Goal: Transaction & Acquisition: Book appointment/travel/reservation

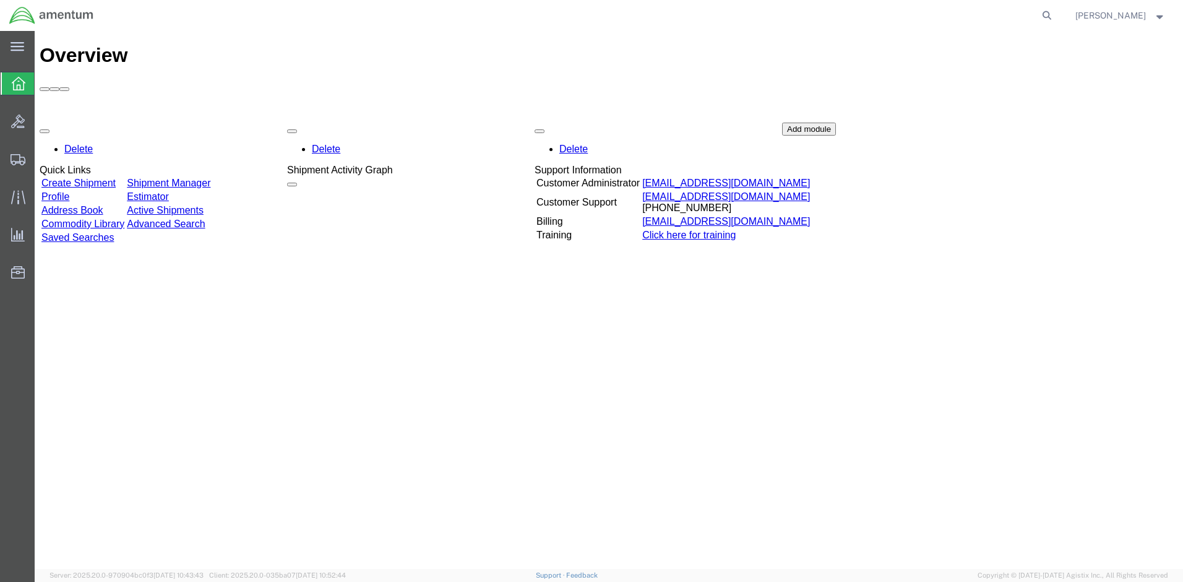
click at [106, 178] on link "Create Shipment" at bounding box center [78, 183] width 74 height 11
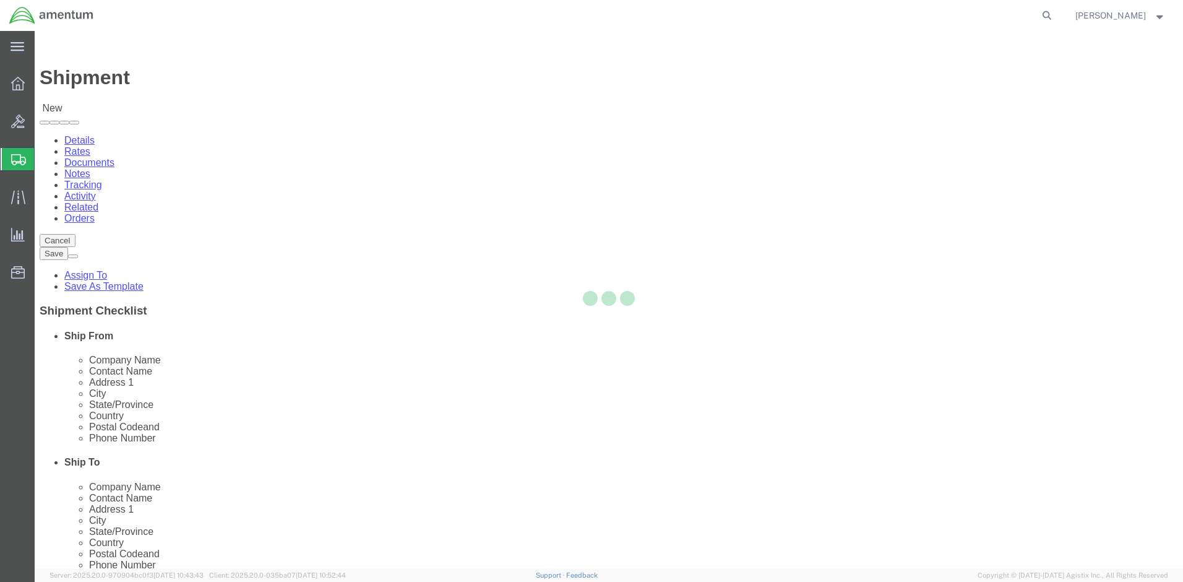
select select
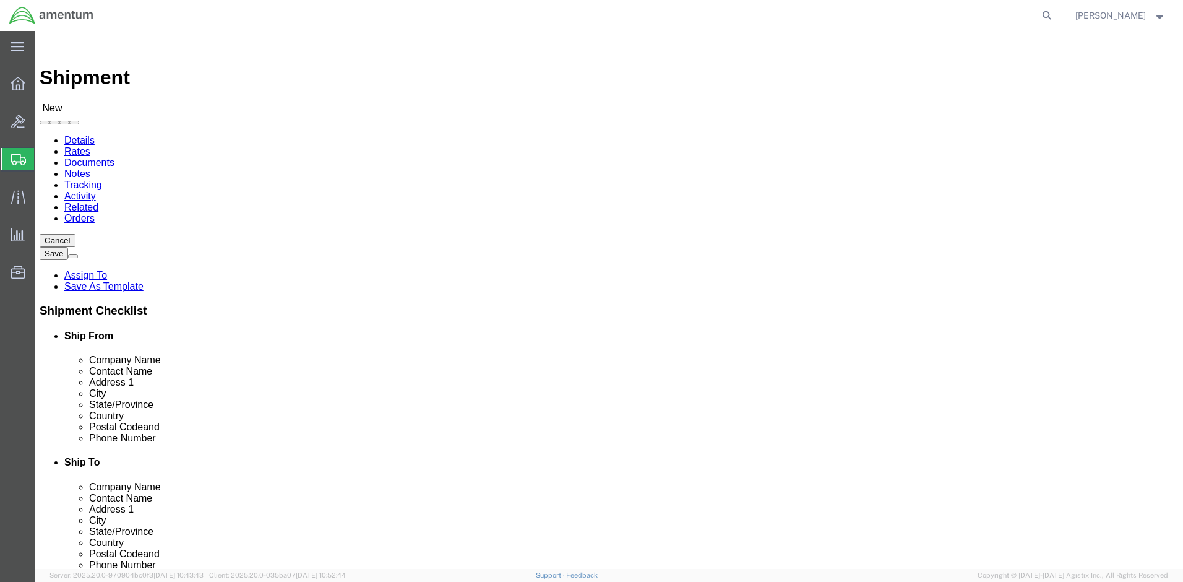
click body "Shipment New Details Rates Documents Notes Tracking Activity Related Orders Can…"
select select "MYPROFILE"
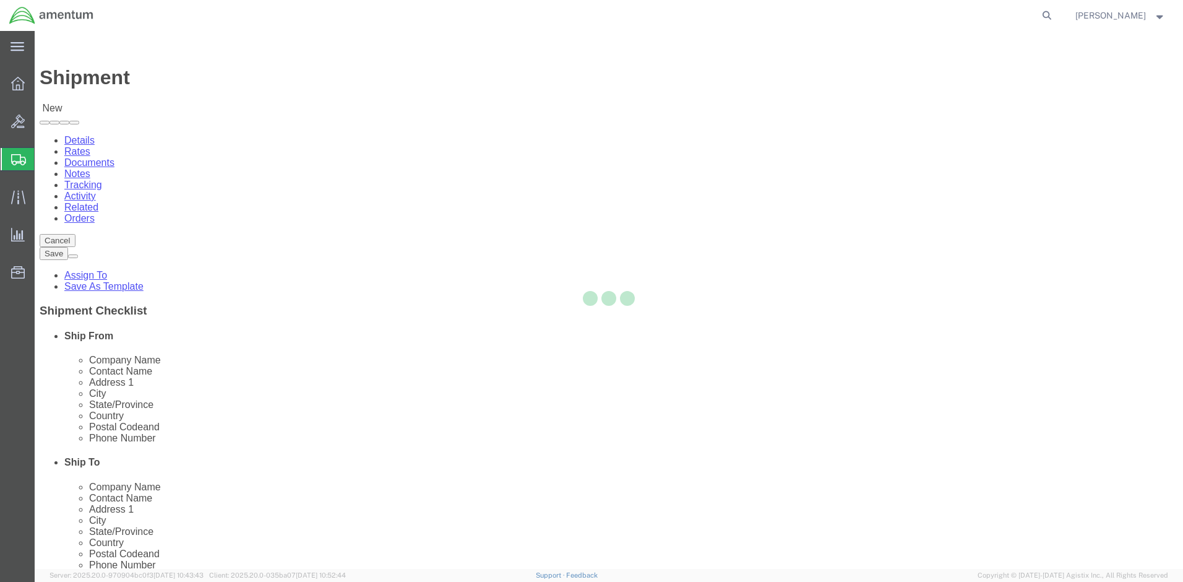
type input "Amentum Services, Inc."
type input "[PERSON_NAME]"
type input "Bldg 1816 NSTF"
type input "Naval Weapons Station"
type input "[GEOGRAPHIC_DATA]"
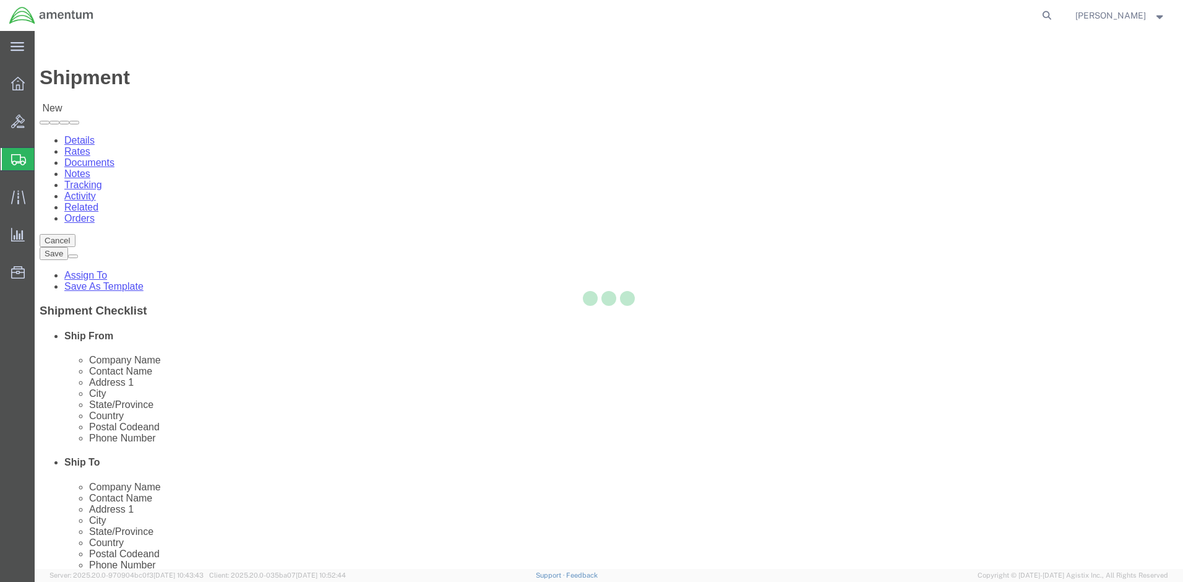
type input "23691"
type input "[PHONE_NUMBER]"
type input "[PERSON_NAME][EMAIL_ADDRESS][PERSON_NAME][DOMAIN_NAME]"
checkbox input "true"
select select "VA"
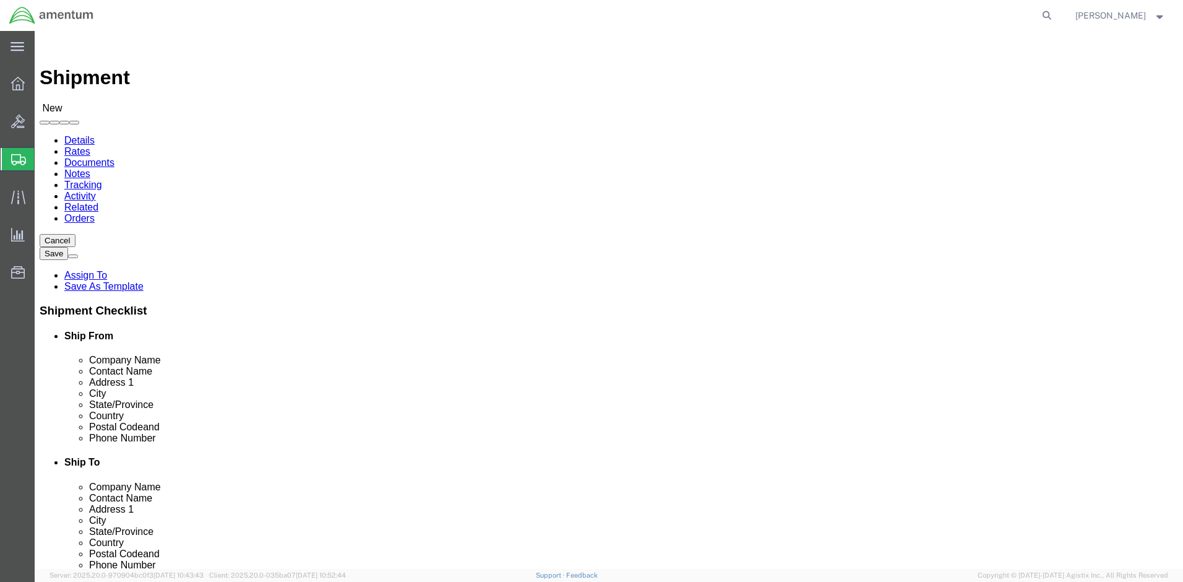
click input "text"
type input "[PERSON_NAME]"
drag, startPoint x: 661, startPoint y: 252, endPoint x: 553, endPoint y: 261, distance: 108.6
click div "Contact Name [PERSON_NAME] [PERSON_NAME] Grumman - CBP - ([PERSON_NAME]) [STREE…"
type input "usma"
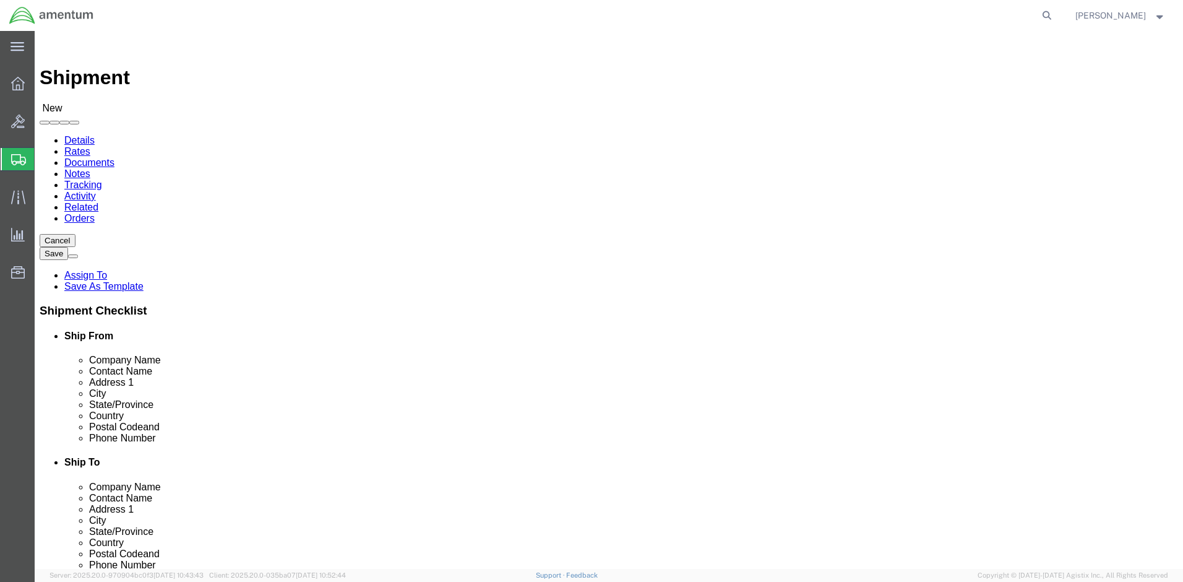
click p "- Amentum Services, Inc. - ([PERSON_NAME]) [STREET_ADDRESS], NUWC DET AUTEC, Pr…"
select select
type input "Amentum Services, Inc."
type input "[PERSON_NAME]"
type input "[STREET_ADDRESS]"
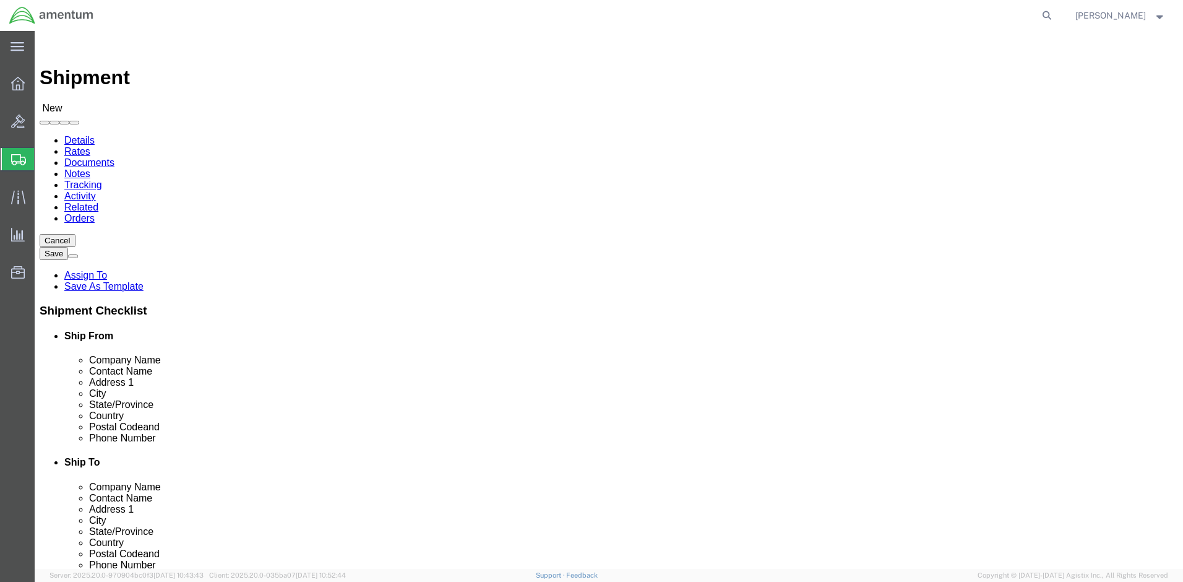
type input "NUWC DET AUTEC, Project Support"
type input "[GEOGRAPHIC_DATA]"
type input "33401"
type input "[PHONE_NUMBER]"
type input "[PERSON_NAME][EMAIL_ADDRESS][PERSON_NAME][DOMAIN_NAME]"
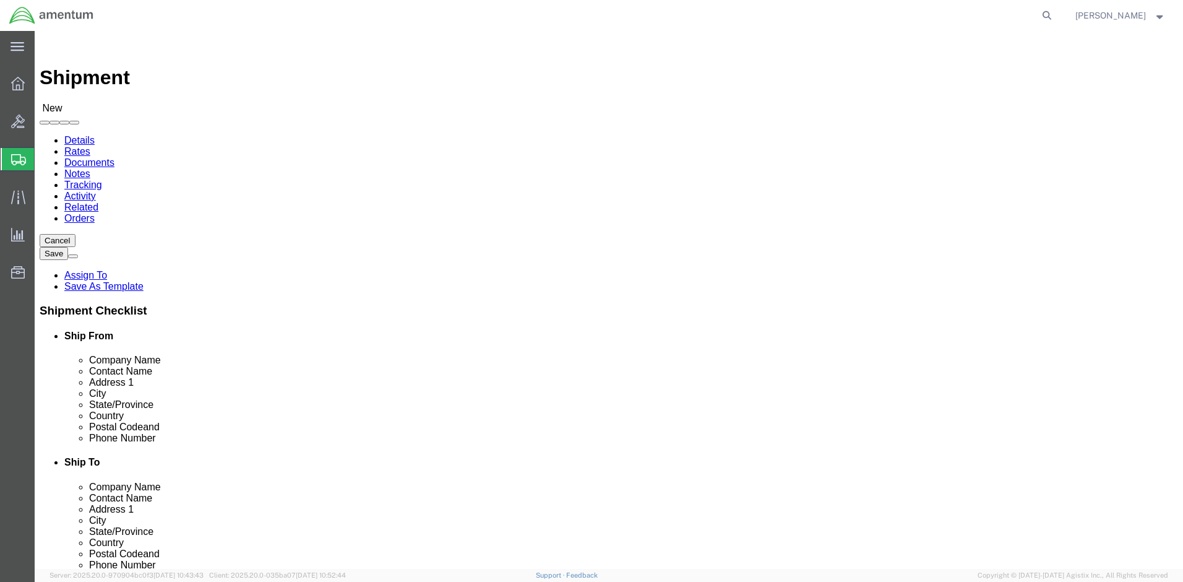
checkbox input "true"
select select "FL"
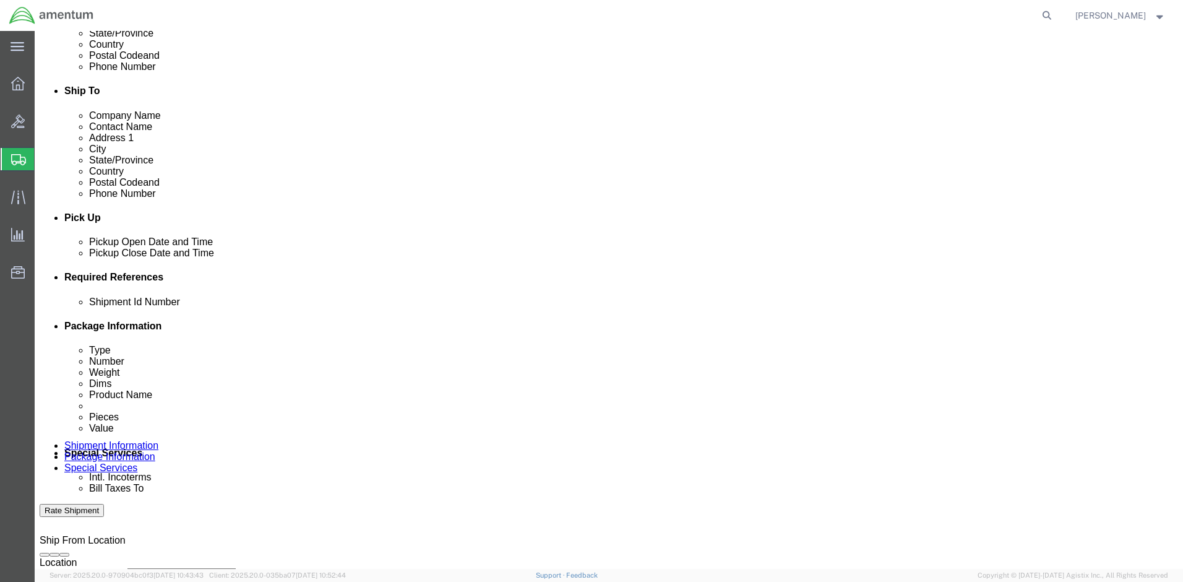
type input "[PERSON_NAME]"
click div "[DATE] 8:00 AM"
click input "2:00 AM"
type input "2:00 PM"
click button "Apply"
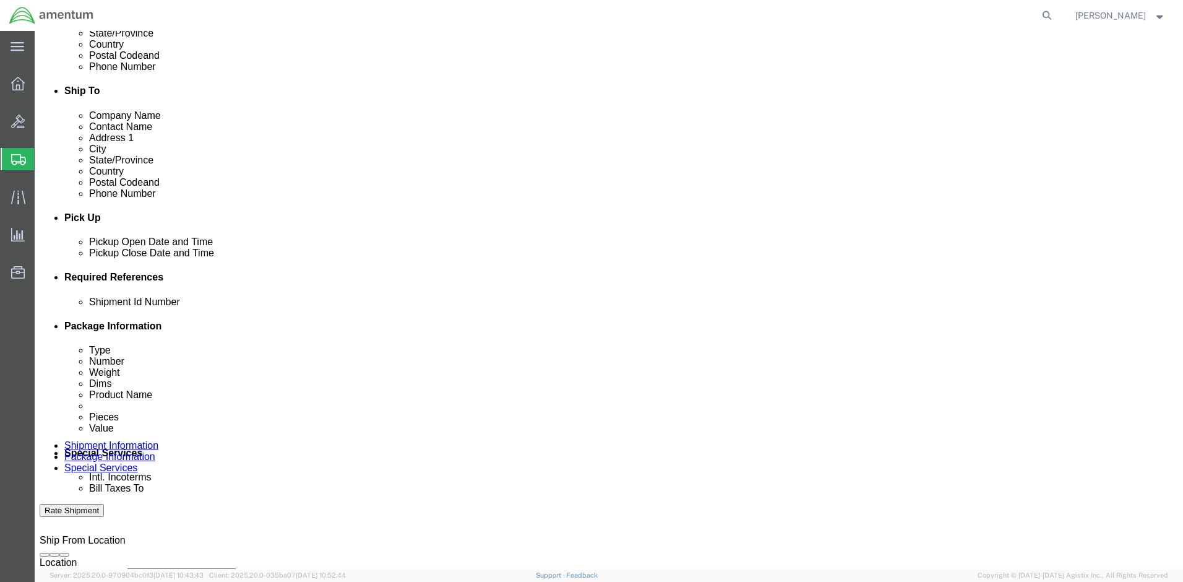
scroll to position [525, 0]
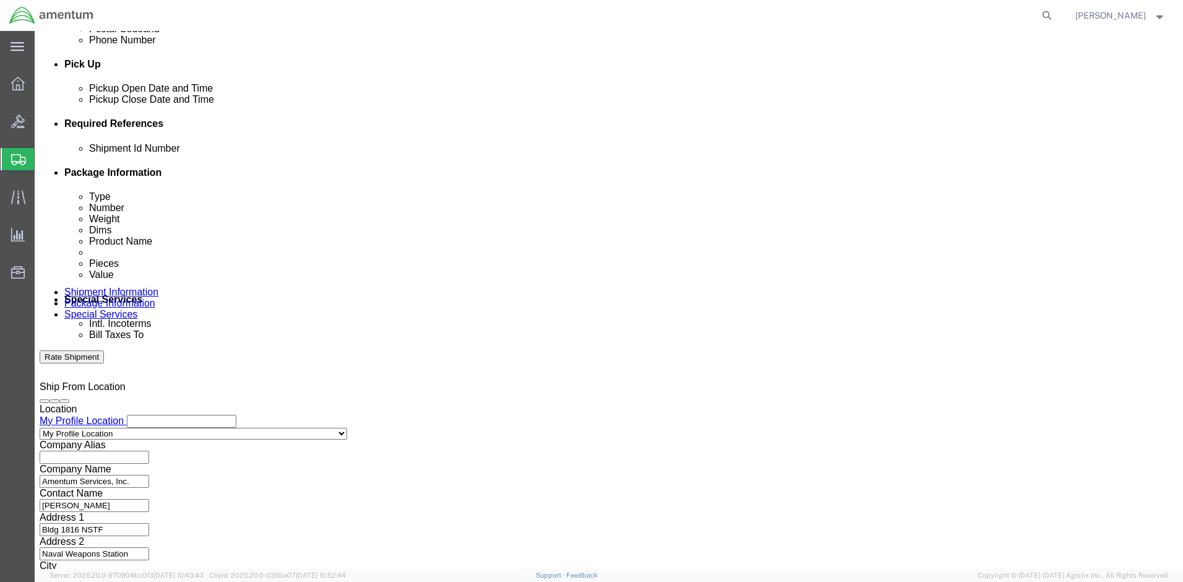
click input "text"
type input "9"
type input "[DATE]"
click icon
click button "Add reference"
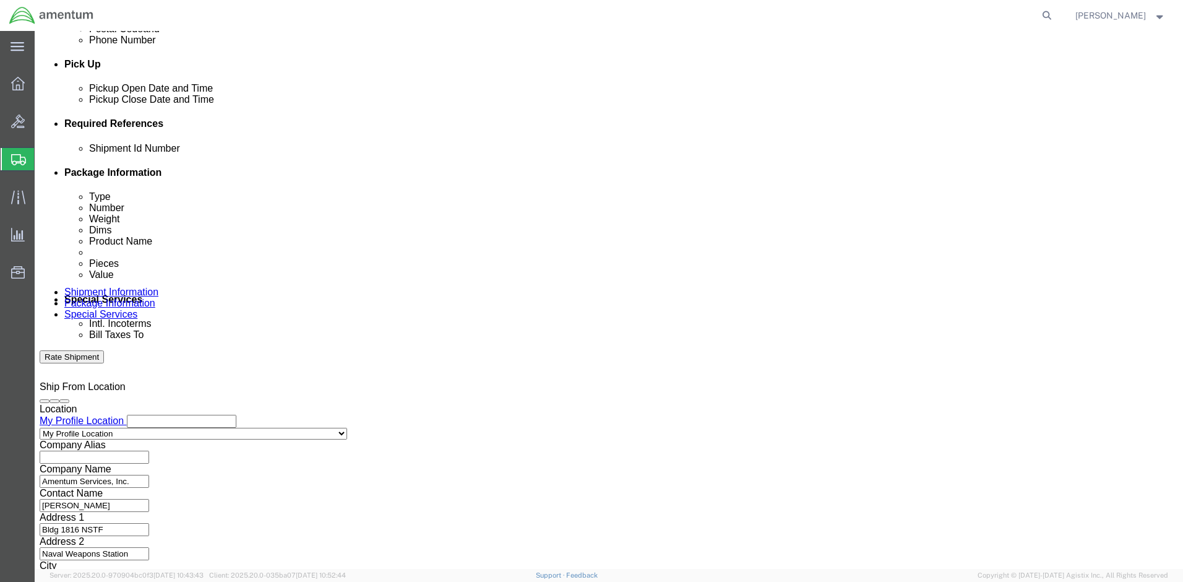
scroll to position [476, 0]
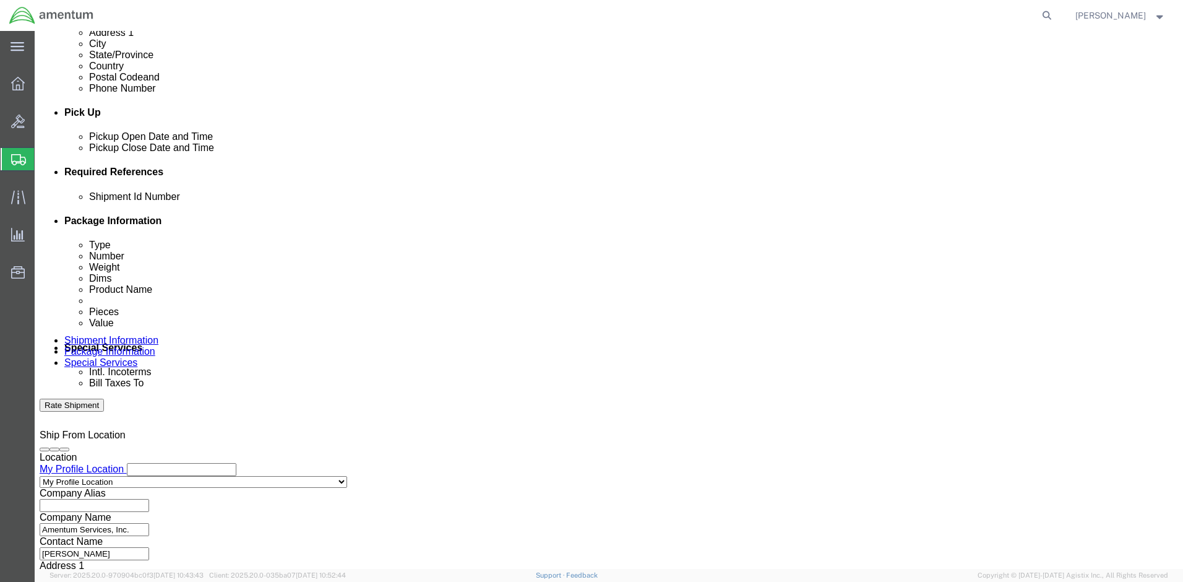
click icon
select select "DEPT"
click input "text"
type input "AUTEC ISO TI 2025-025"
click button "Add reference"
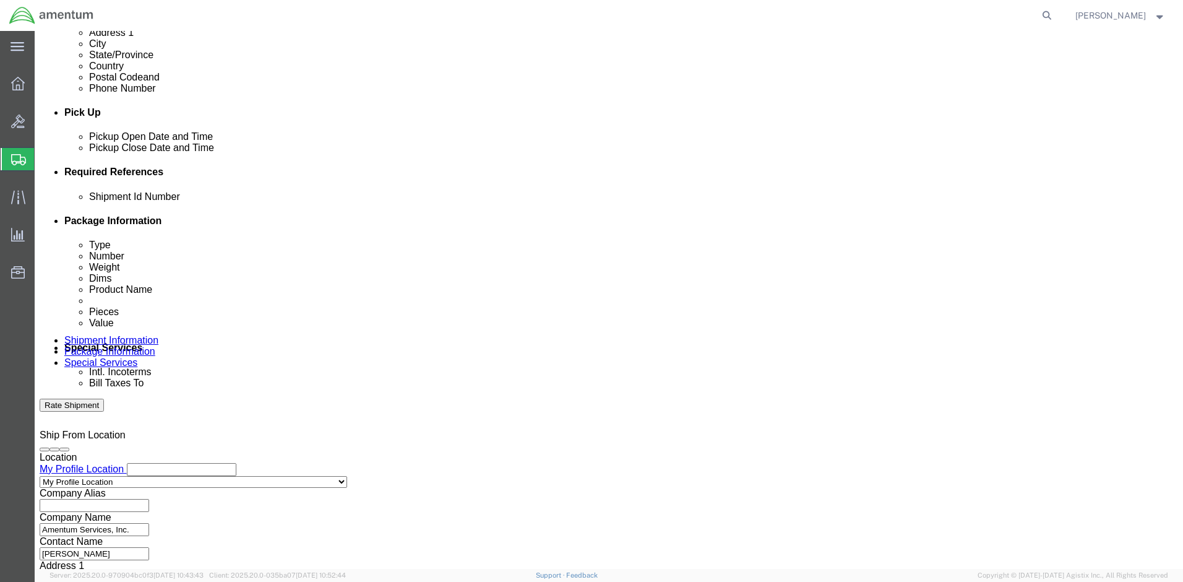
select select "PROJNUM"
click input "text"
type input "4732.CO.03RC.14090400.835E000"
click button "Continue"
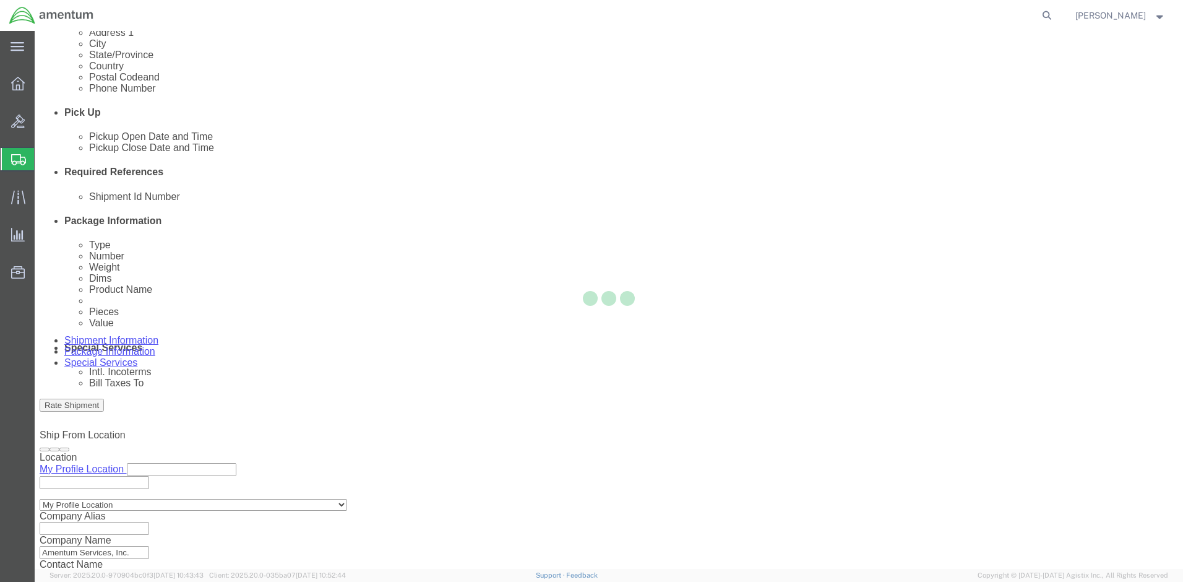
scroll to position [525, 0]
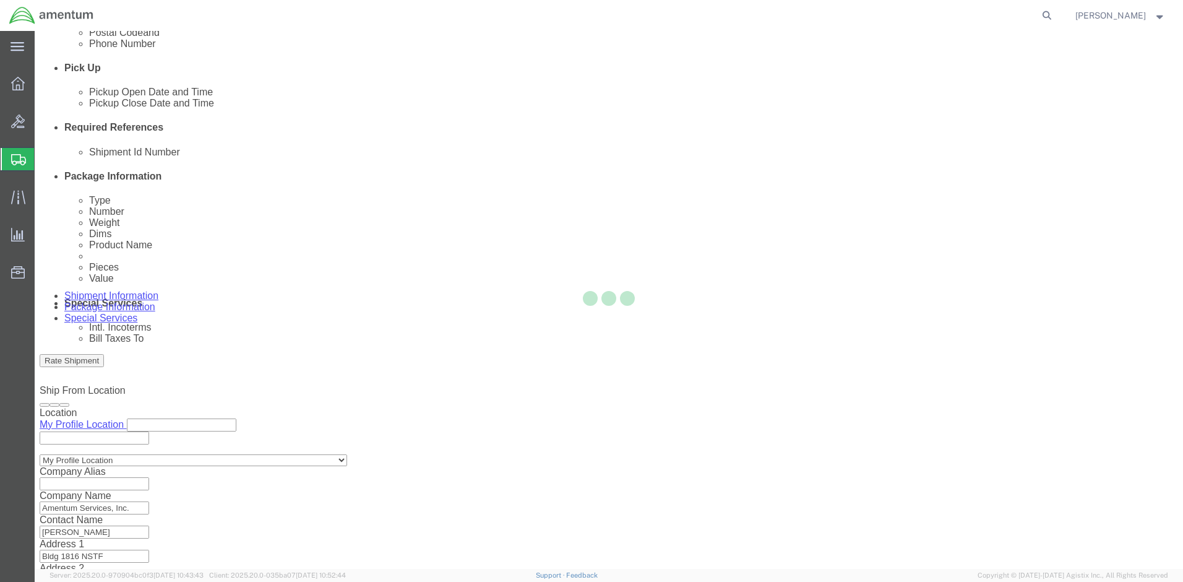
select select "CBOX"
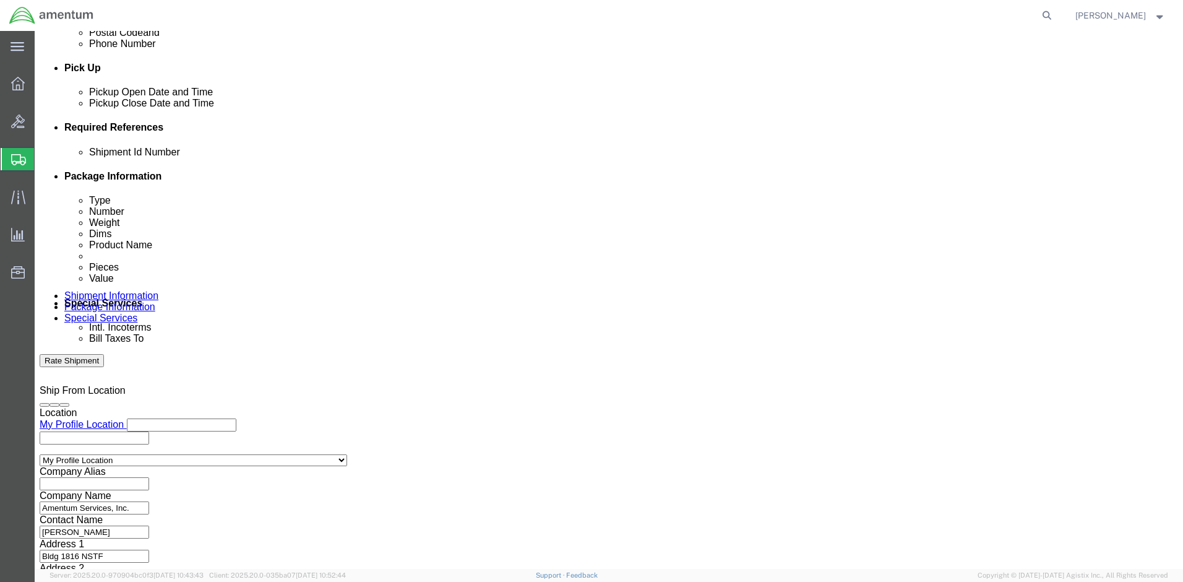
click input "text"
type input "16"
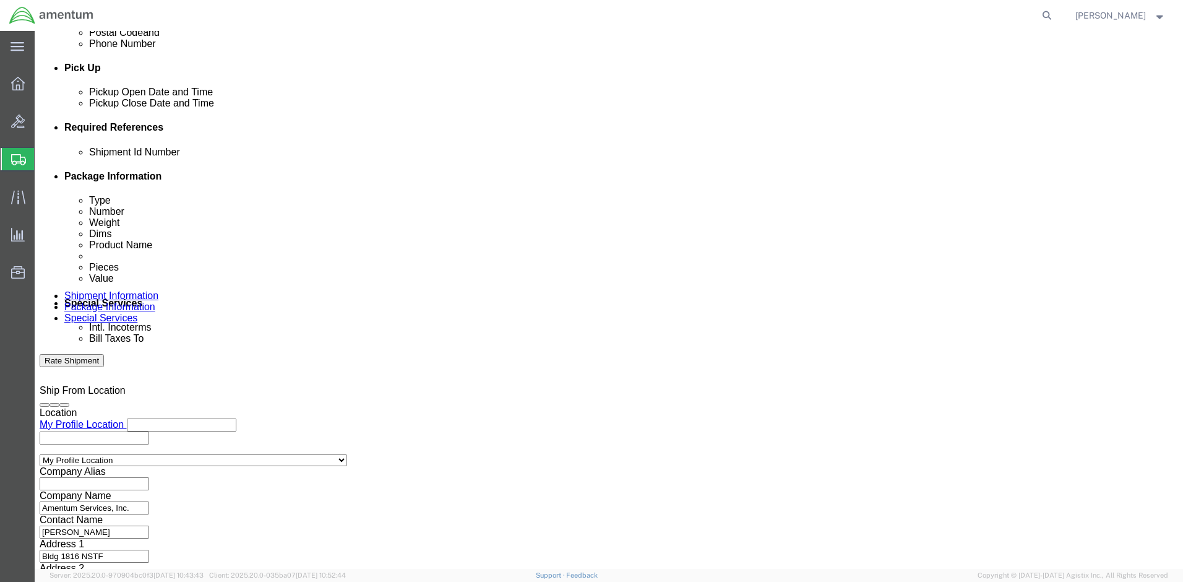
drag, startPoint x: 187, startPoint y: 289, endPoint x: 89, endPoint y: 288, distance: 97.8
click div "Weight 0.00 Select kgs lbs Ship. t°"
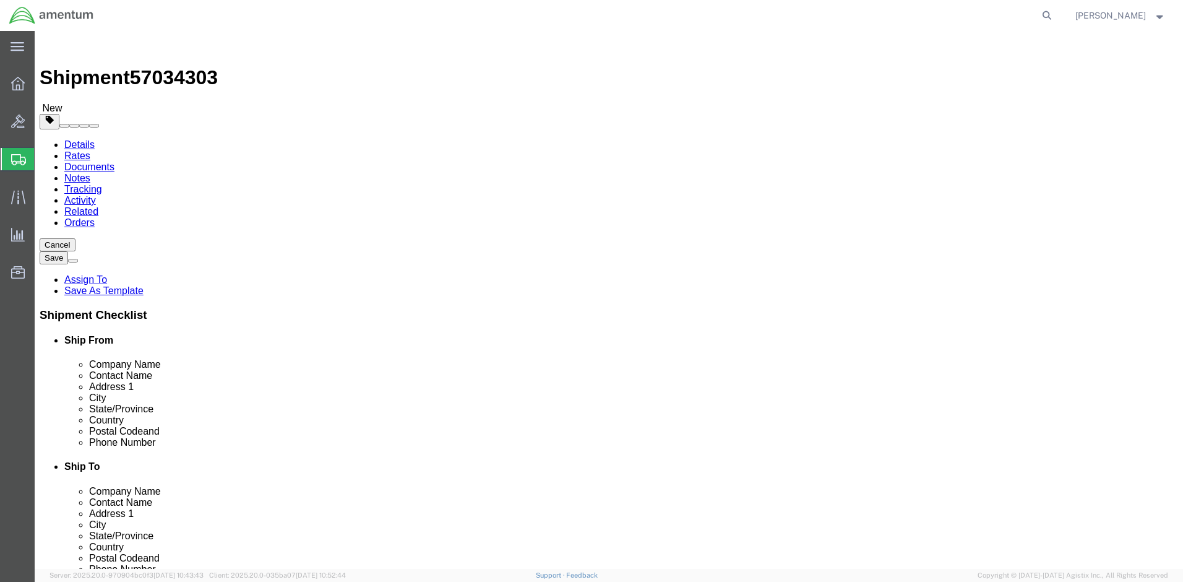
type input "35"
click link "Add Content"
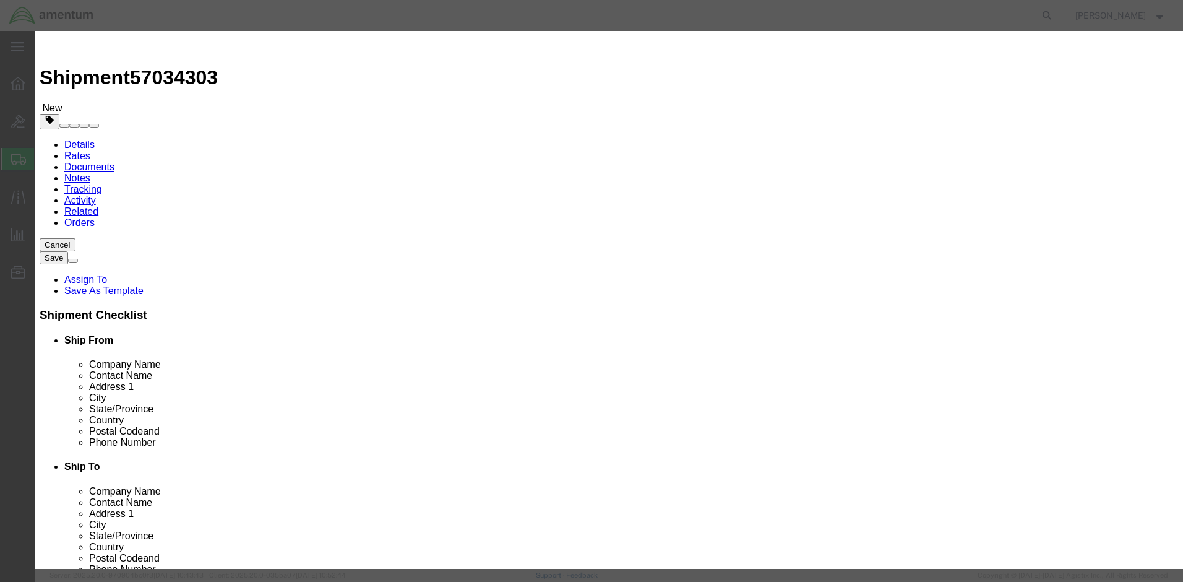
click input "text"
drag, startPoint x: 412, startPoint y: 98, endPoint x: 351, endPoint y: 101, distance: 61.4
click div "[DEMOGRAPHIC_DATA]"
type input "Transducer"
click div
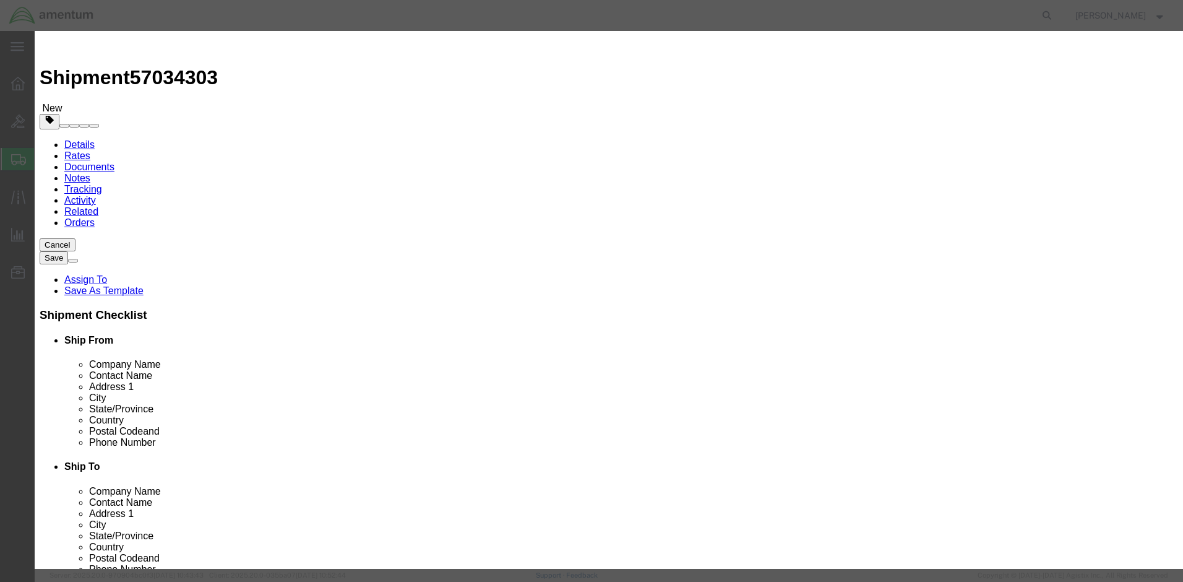
click input "text"
drag, startPoint x: 402, startPoint y: 119, endPoint x: 348, endPoint y: 123, distance: 53.3
click div "Pieces 0 Select Bag Barrels 100Board Feet Bottle Box Blister Pack Carats Can Ca…"
type input "2"
click input "text"
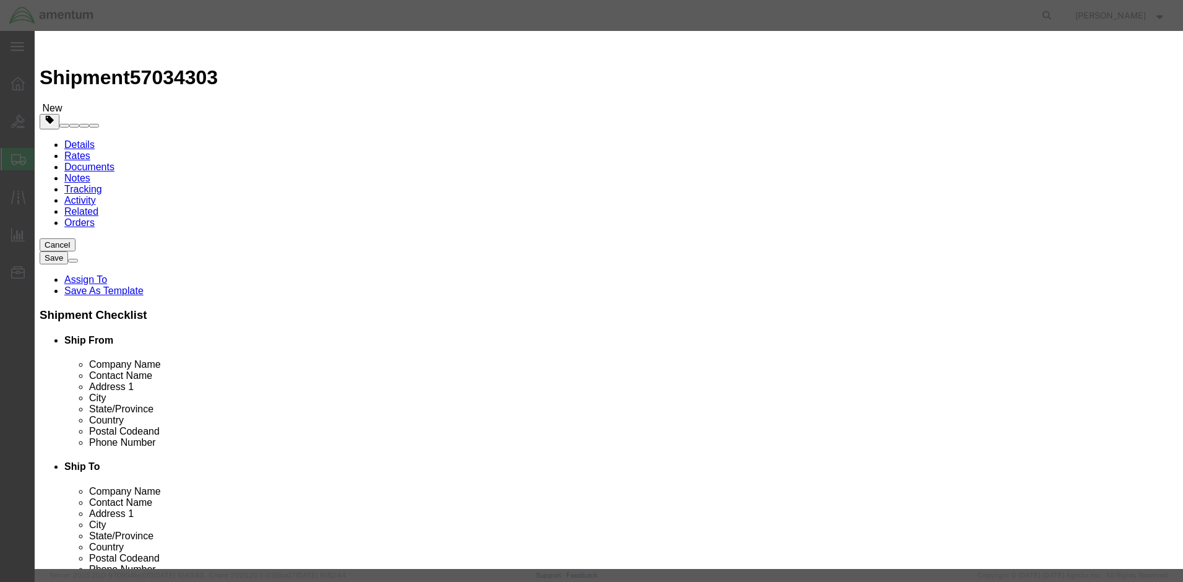
type input "2500.00"
select select "92.5"
click button "Save & Close"
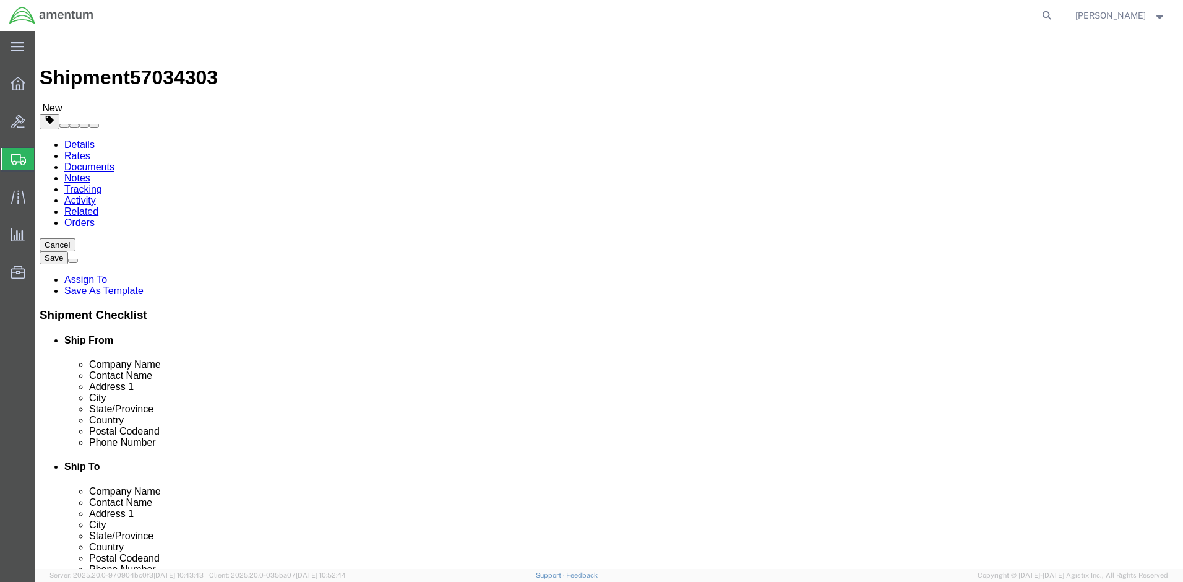
click button "Rate Shipment"
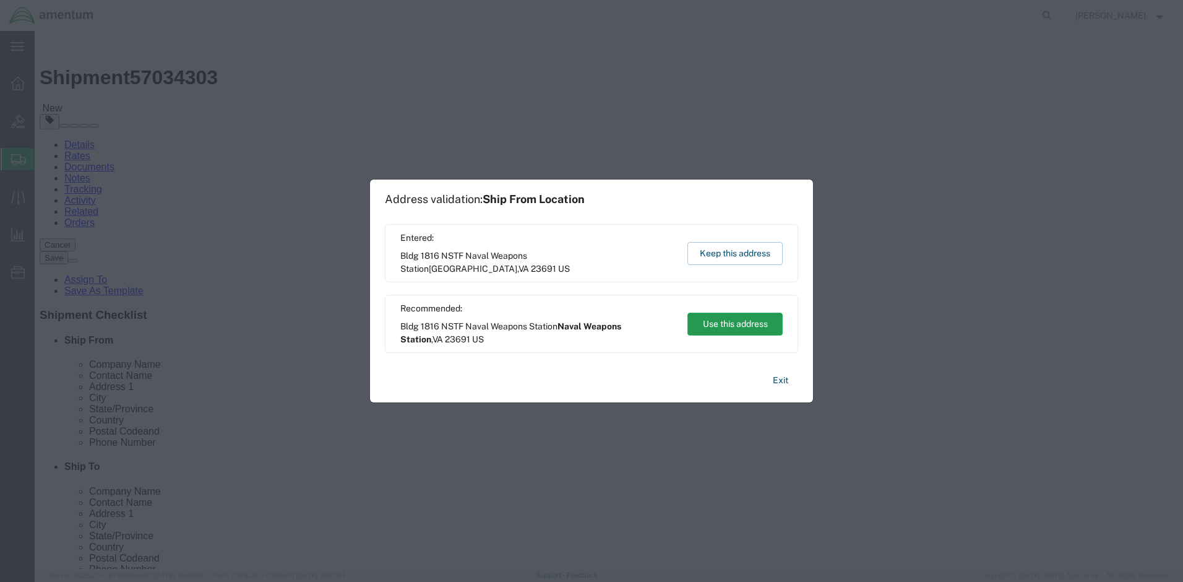
click at [722, 329] on button "Use this address" at bounding box center [734, 323] width 95 height 23
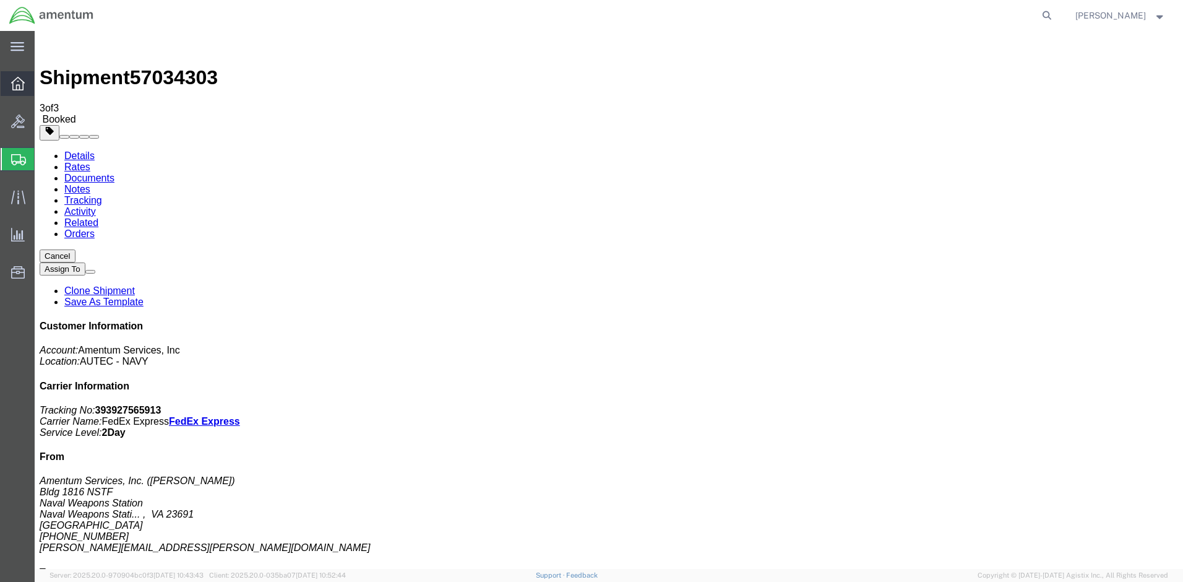
click at [22, 85] on icon at bounding box center [18, 84] width 14 height 14
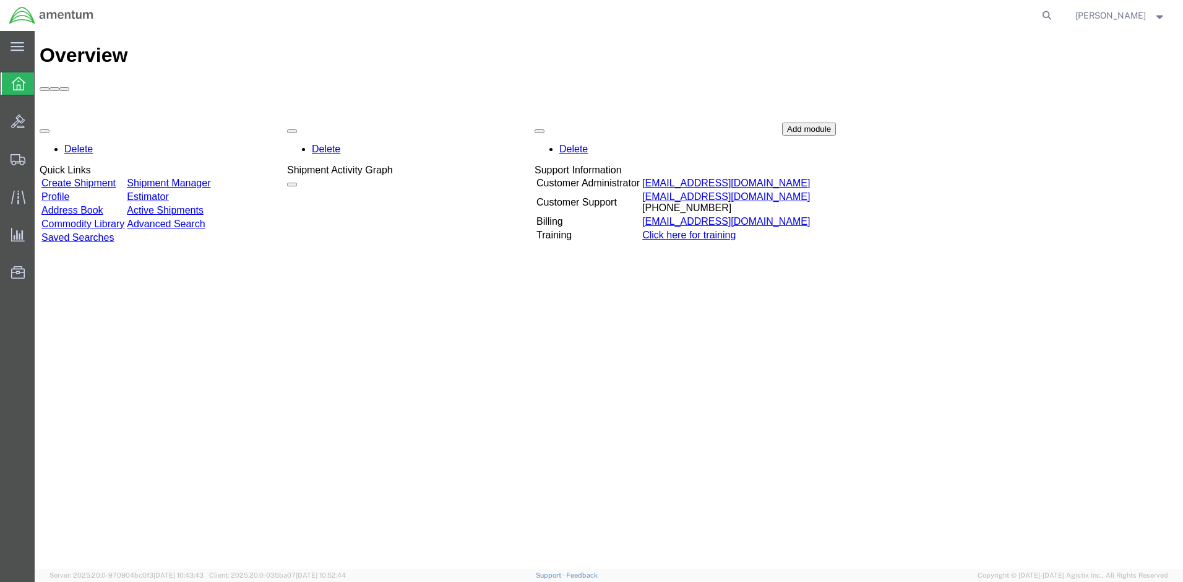
click at [206, 178] on link "Shipment Manager" at bounding box center [169, 183] width 84 height 11
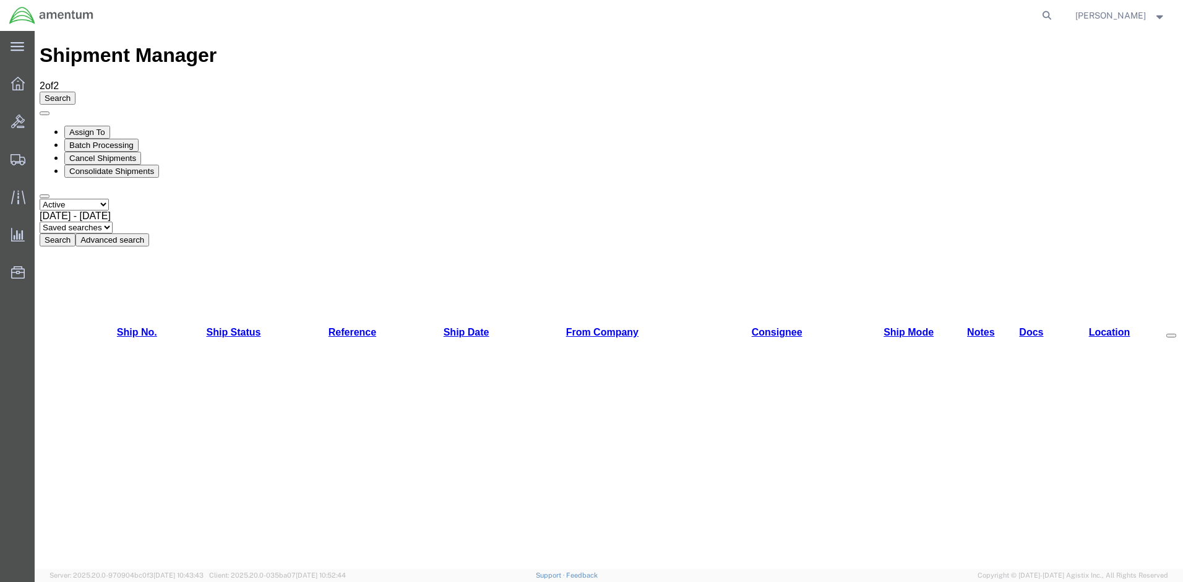
select select "ALL"
click at [75, 233] on button "Search" at bounding box center [58, 239] width 36 height 13
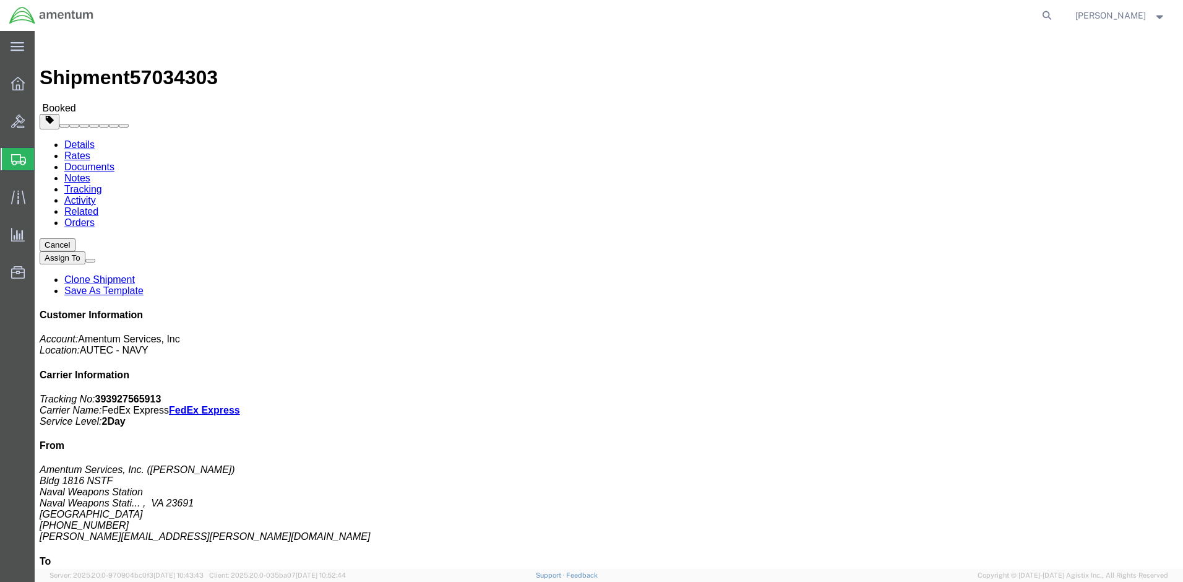
click link "Schedule pickup request"
click at [1153, 15] on span "[PERSON_NAME]" at bounding box center [1120, 16] width 90 height 14
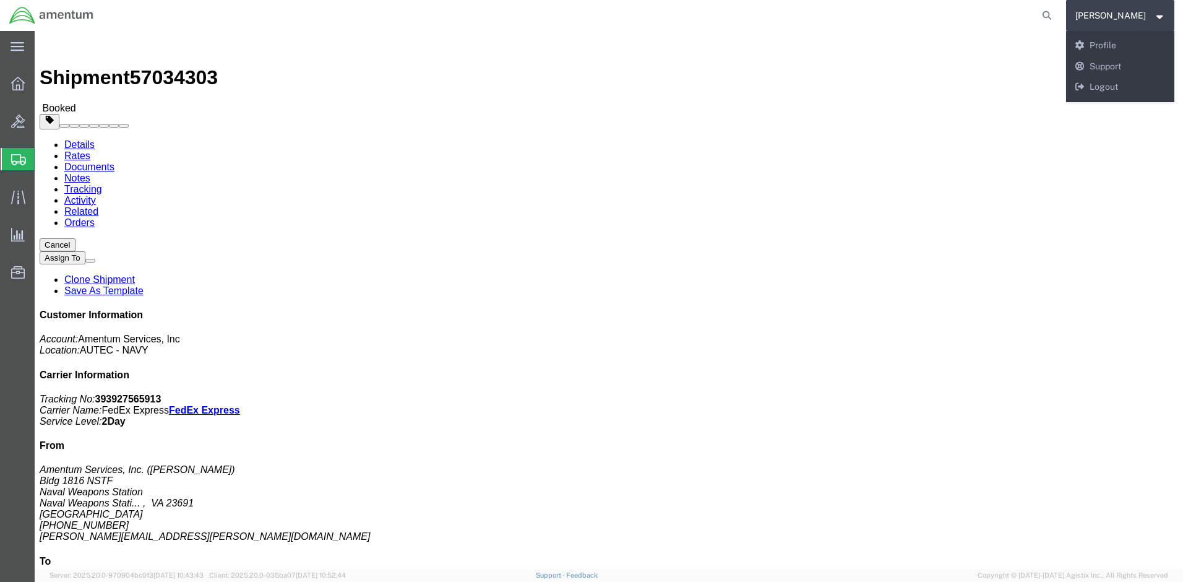
click at [1156, 17] on strong "button" at bounding box center [1160, 15] width 11 height 4
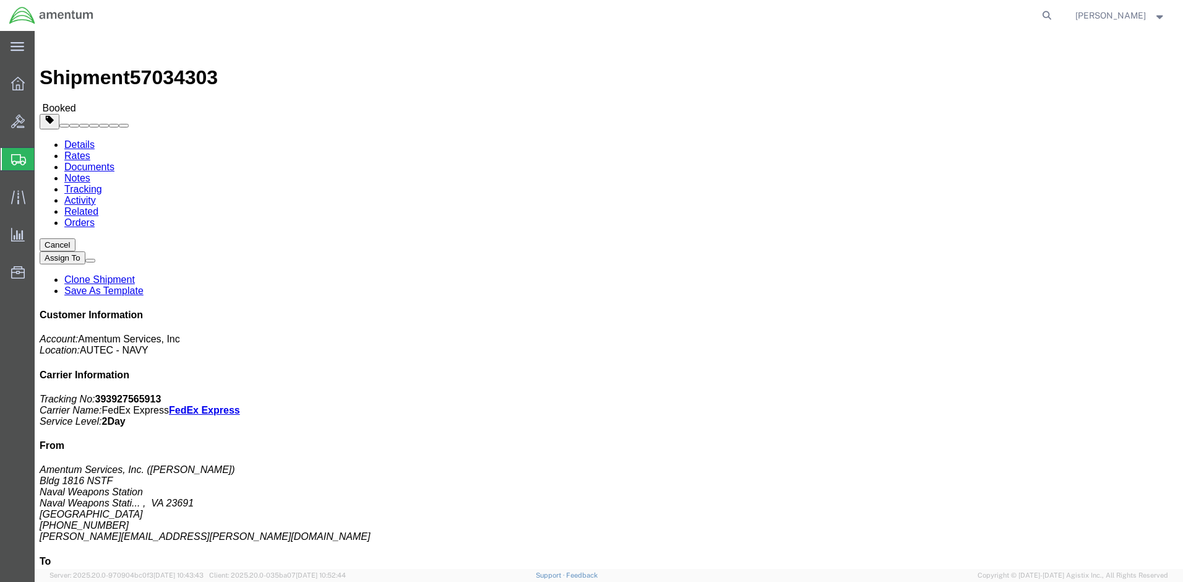
click at [1160, 16] on strong "button" at bounding box center [1160, 15] width 11 height 4
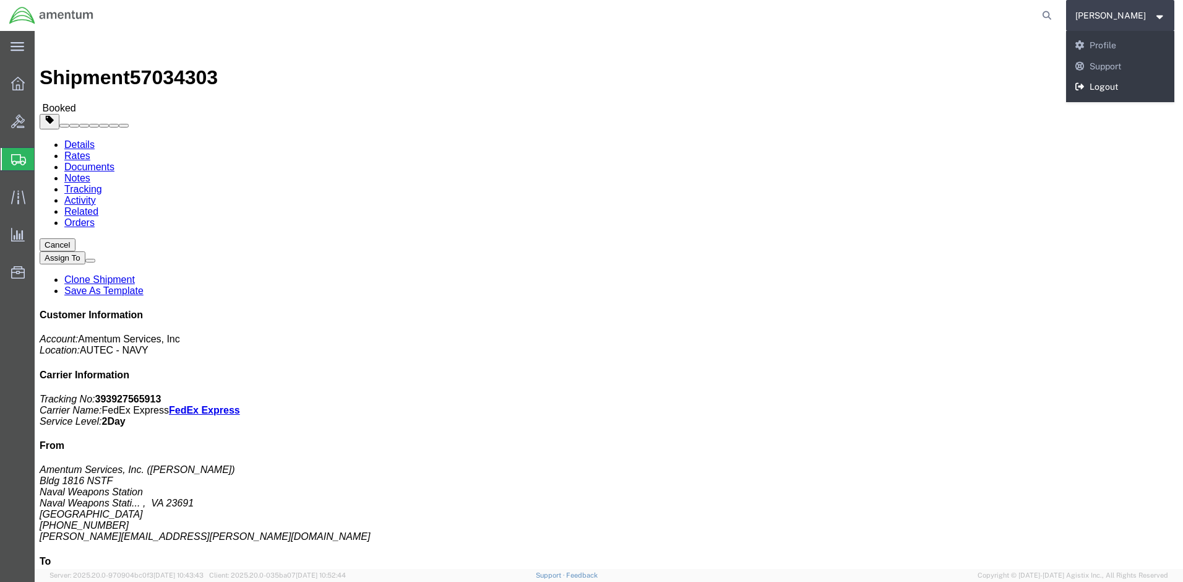
click at [1126, 84] on link "Logout" at bounding box center [1120, 87] width 109 height 21
